Goal: Information Seeking & Learning: Compare options

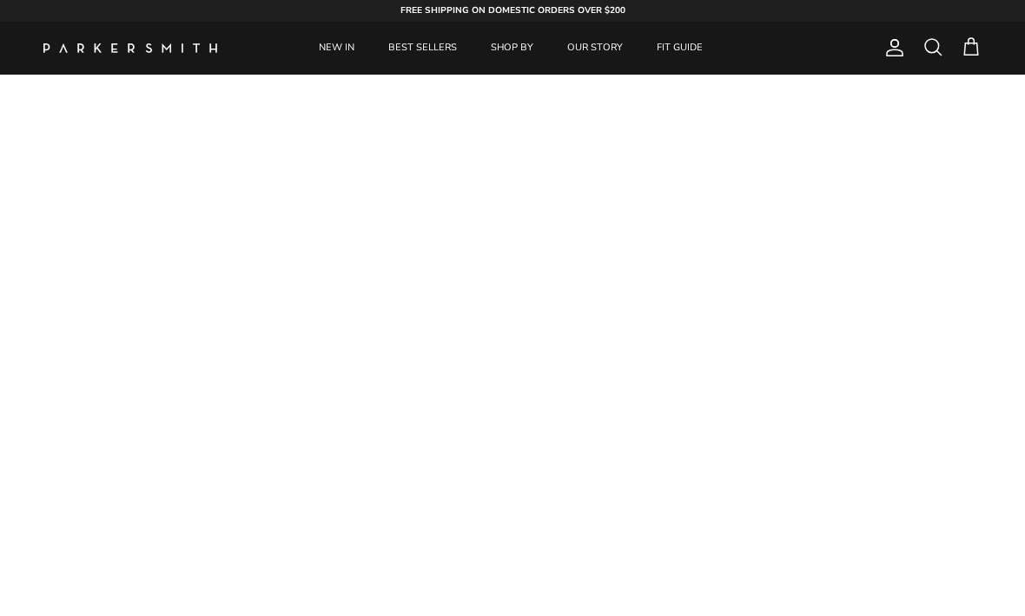
scroll to position [96, 0]
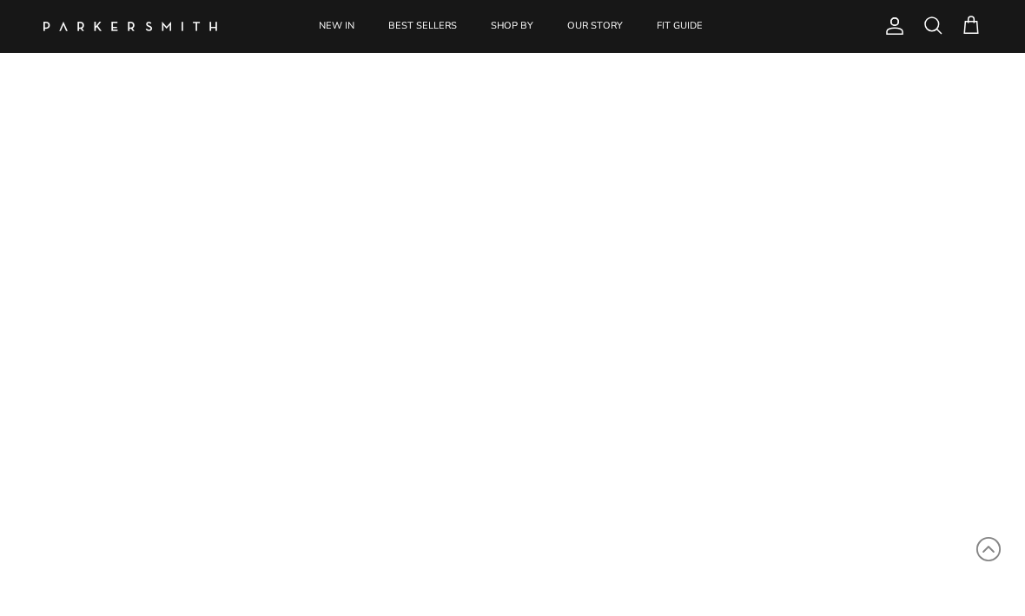
click at [327, 29] on link "NEW IN" at bounding box center [336, 26] width 67 height 53
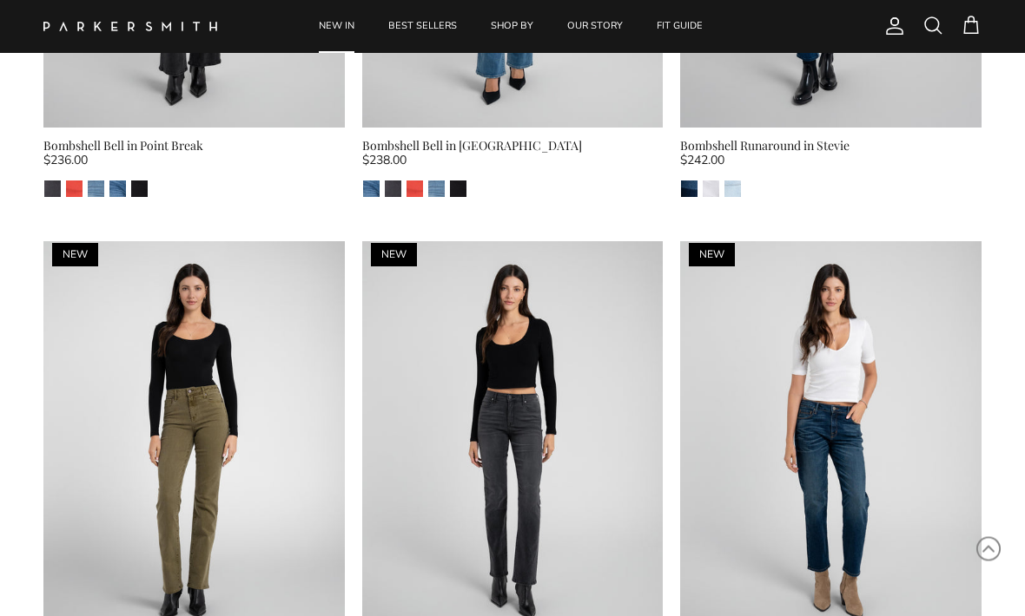
scroll to position [3003, 0]
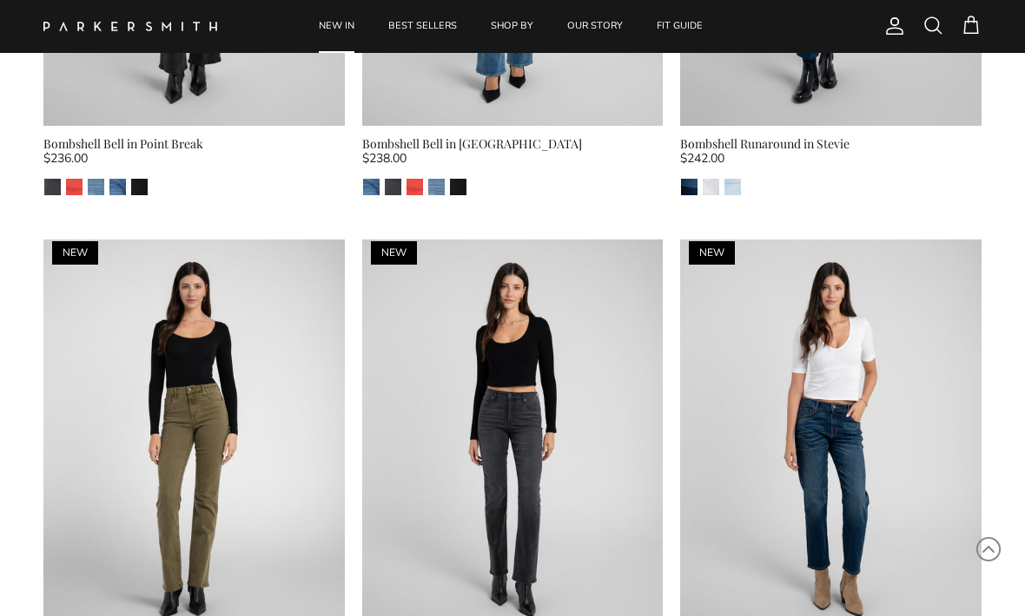
click at [224, 436] on img at bounding box center [193, 440] width 301 height 401
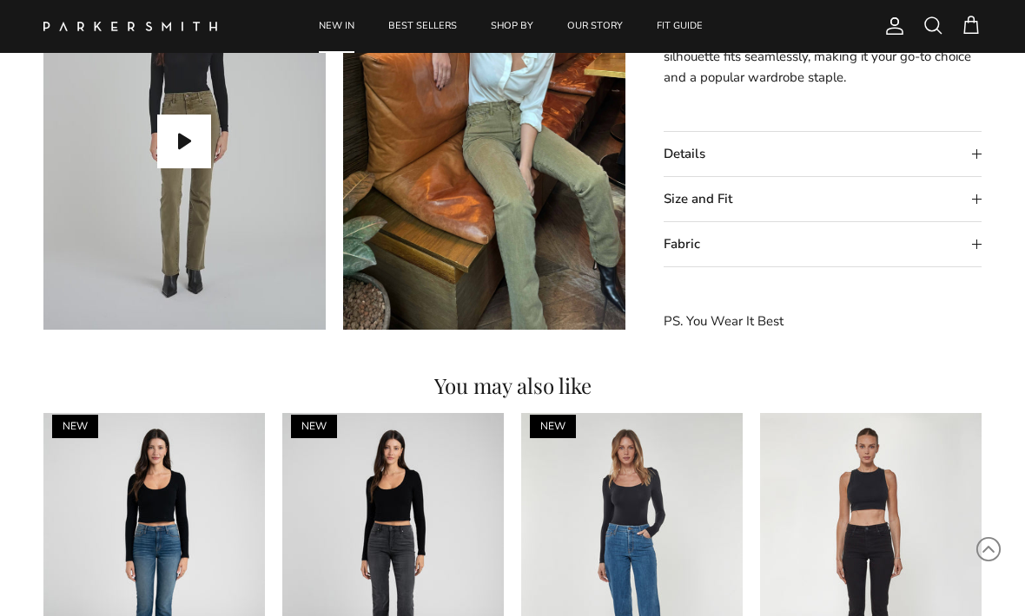
scroll to position [1372, 0]
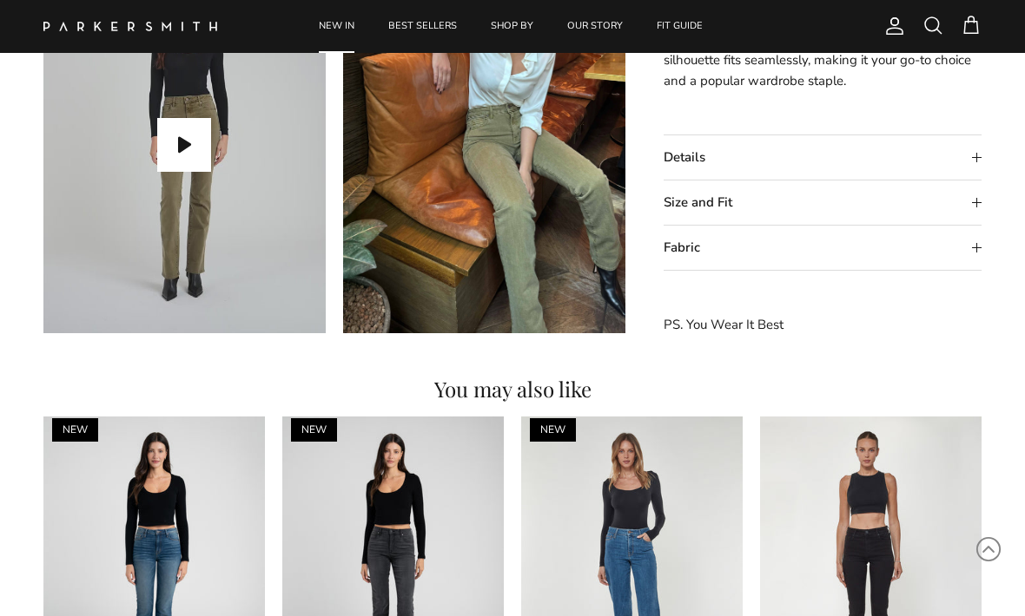
click at [978, 194] on summary "Size and Fit" at bounding box center [822, 203] width 318 height 44
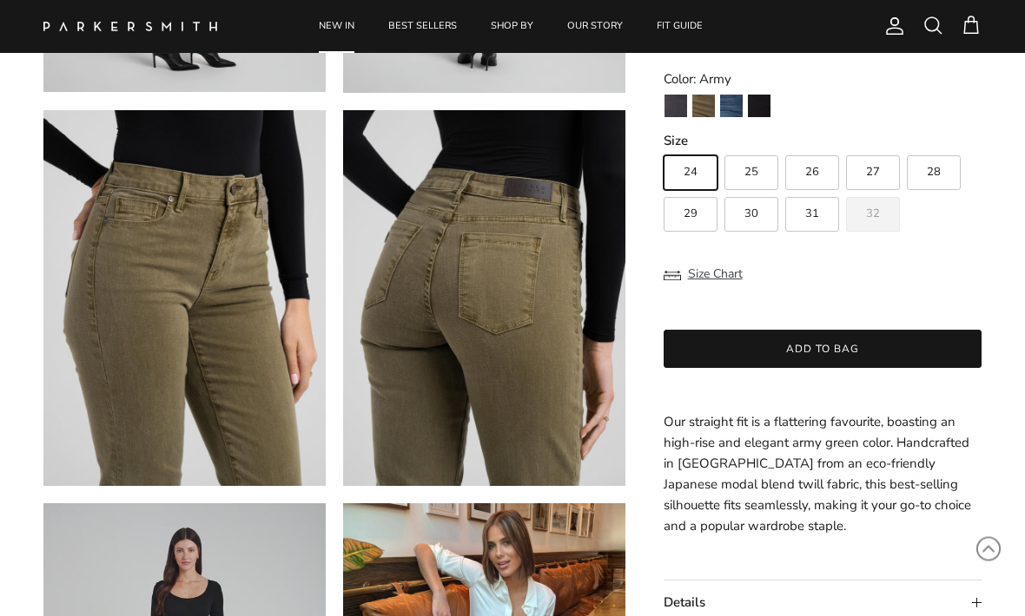
scroll to position [826, 0]
click at [729, 109] on img "La Jolla" at bounding box center [731, 106] width 23 height 23
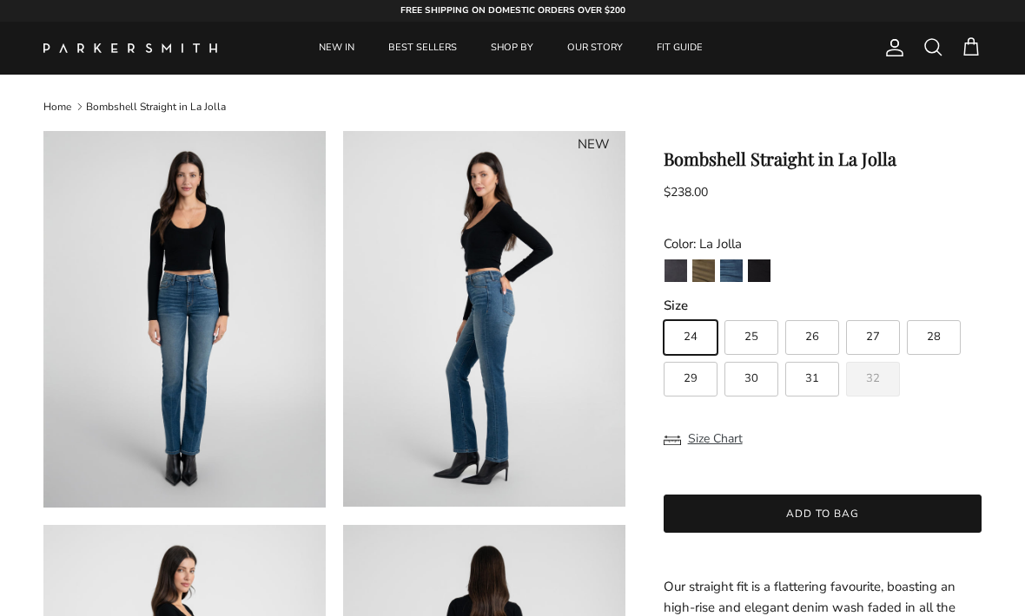
click at [675, 280] on img "Point Break" at bounding box center [675, 271] width 23 height 23
